Goal: Information Seeking & Learning: Learn about a topic

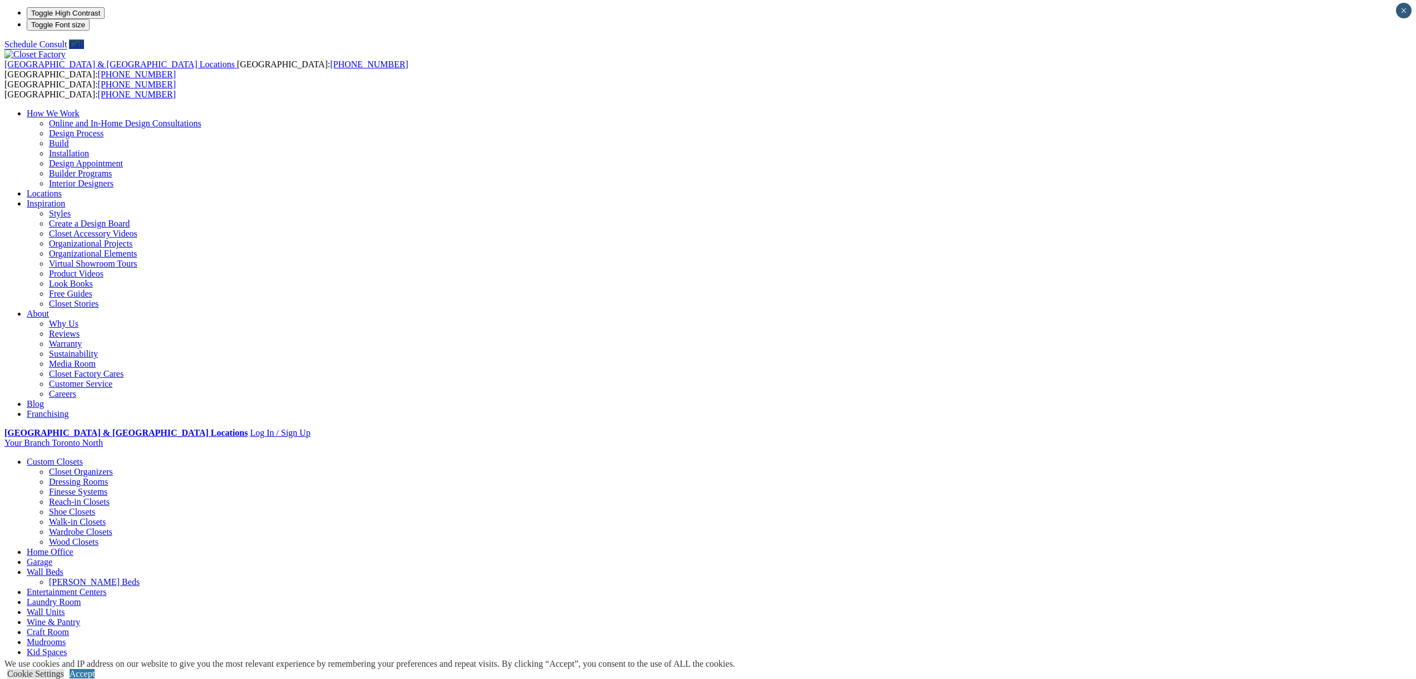
select select "**"
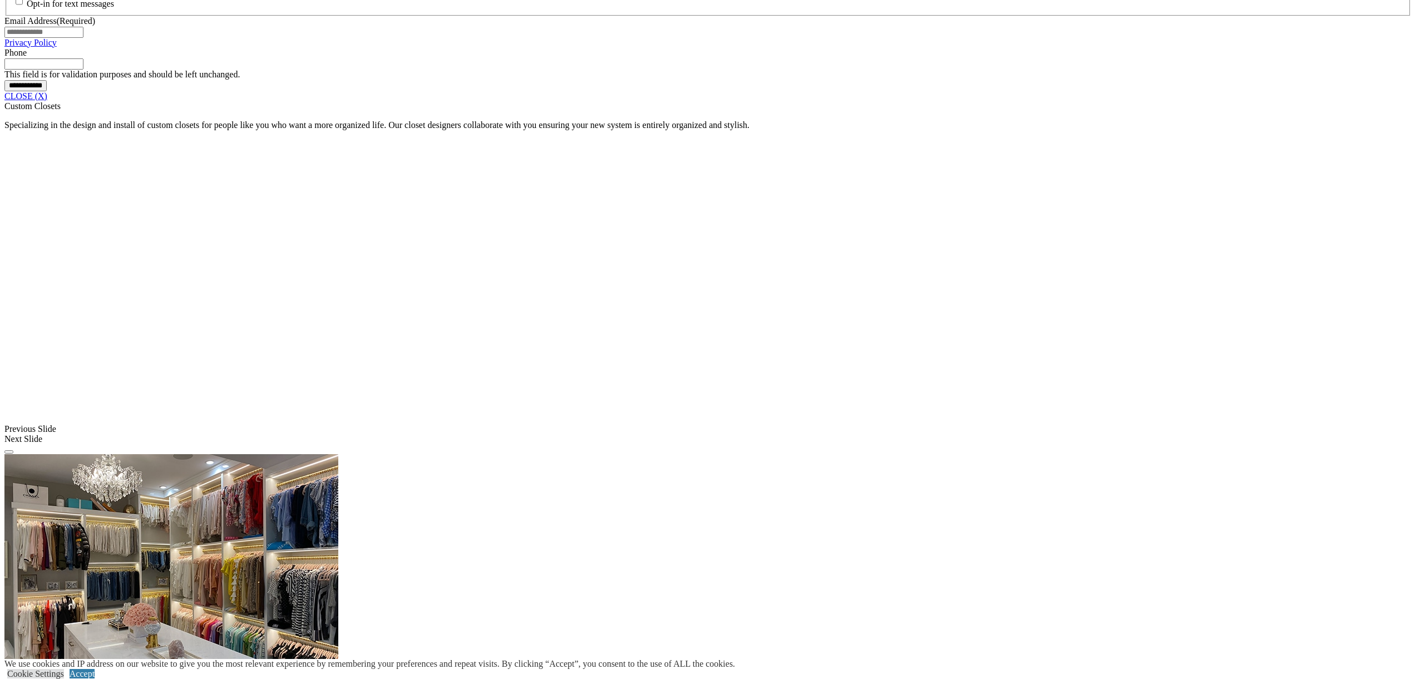
scroll to position [903, 0]
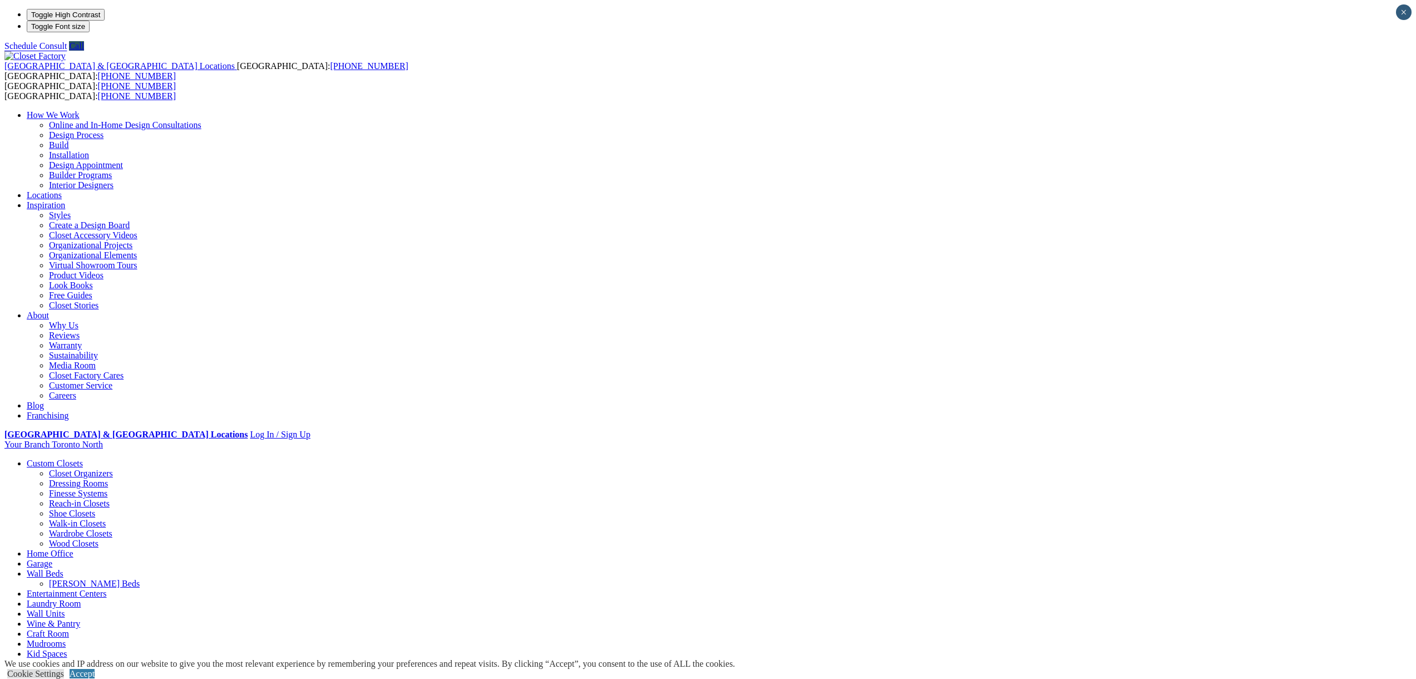
select select "**"
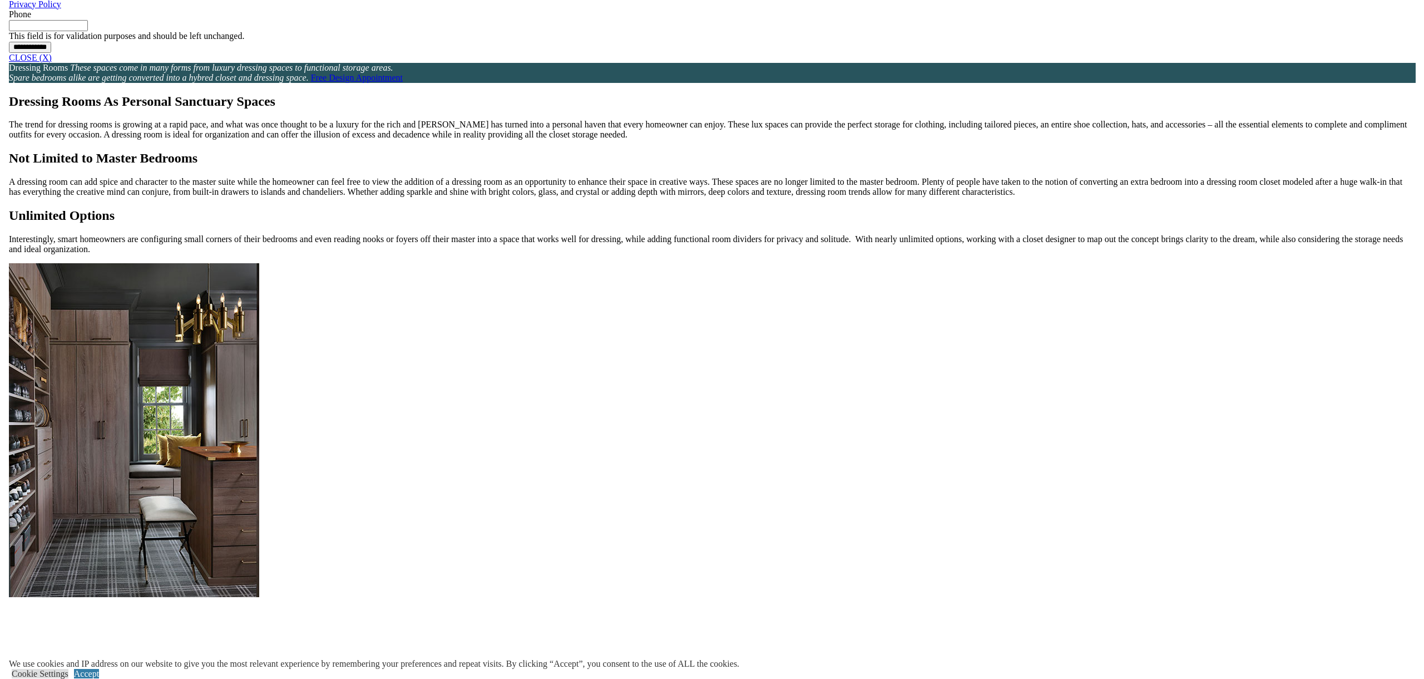
scroll to position [974, 0]
